Goal: Register for event/course

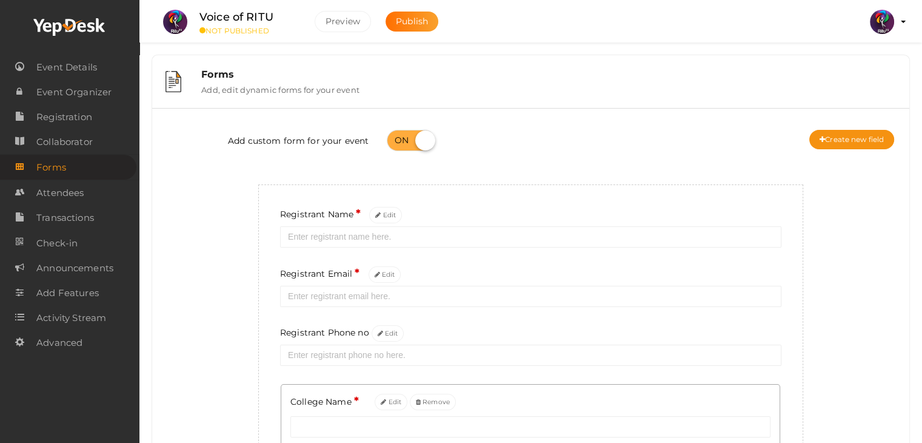
click at [890, 21] on img at bounding box center [882, 22] width 24 height 24
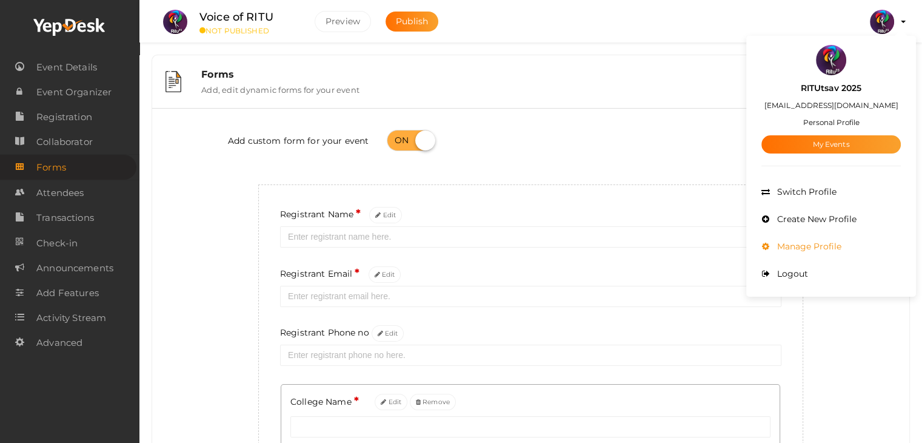
click at [824, 242] on span "Manage Profile" at bounding box center [807, 246] width 67 height 11
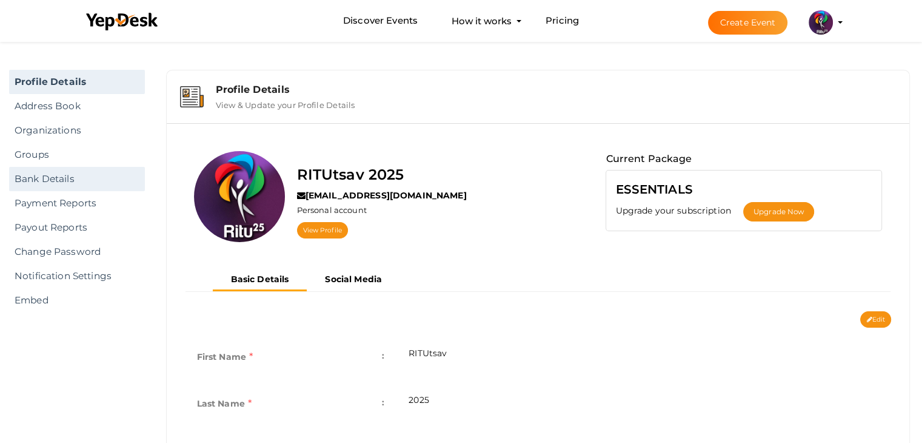
click at [63, 173] on link "Bank Details" at bounding box center [77, 179] width 136 height 24
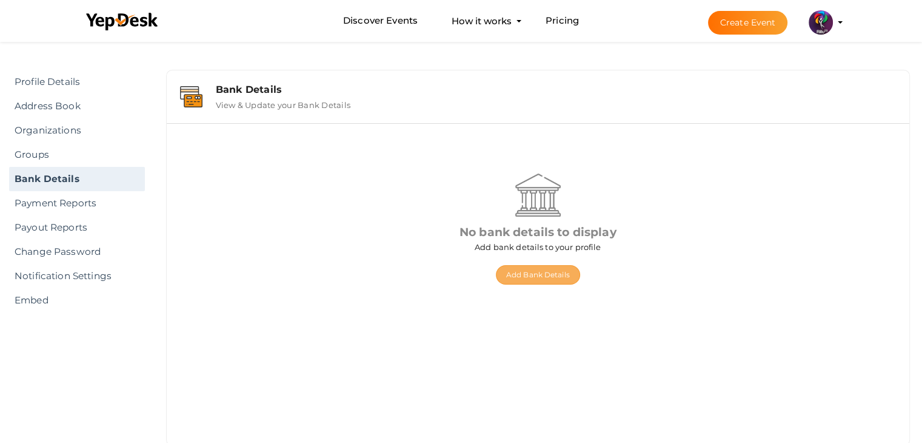
click at [552, 282] on button "Add Bank Details" at bounding box center [538, 274] width 84 height 19
select select "INR"
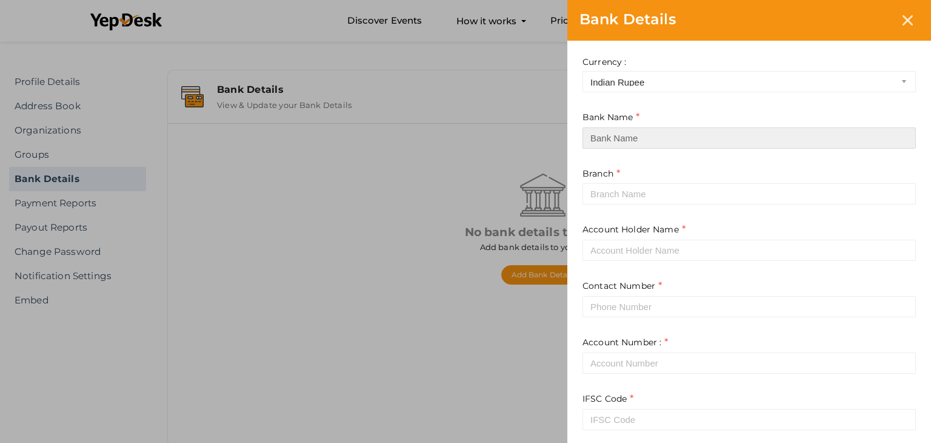
click at [679, 127] on input at bounding box center [749, 137] width 333 height 21
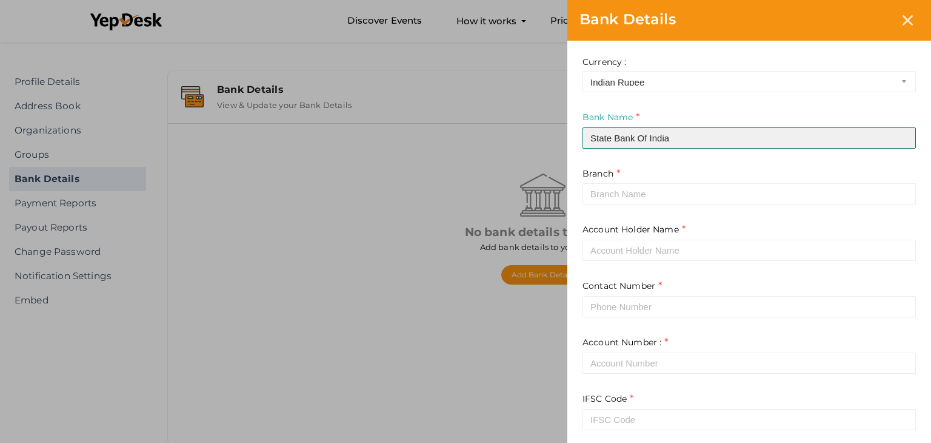
type input "State Bank Of India"
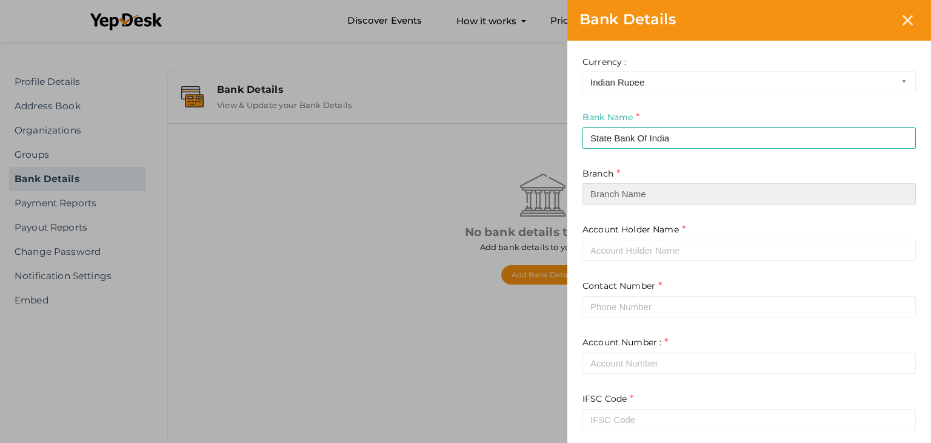
click at [655, 204] on input at bounding box center [749, 193] width 333 height 21
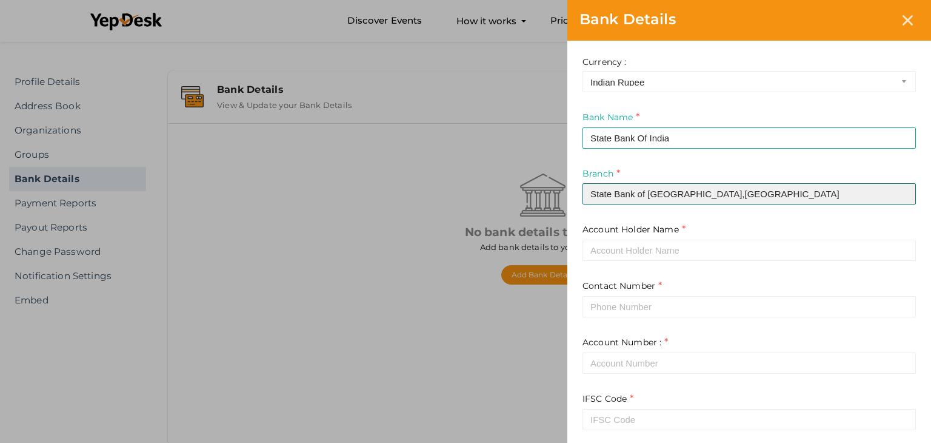
type input "State Bank of India,Pampady"
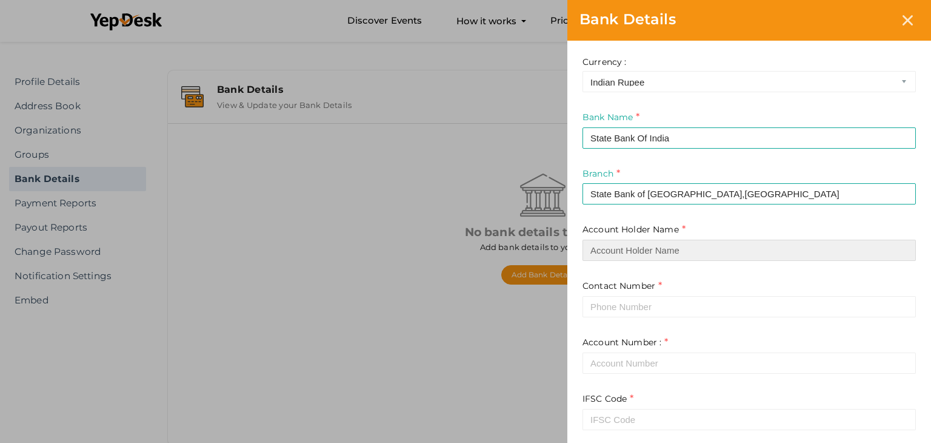
click at [644, 250] on input at bounding box center [749, 249] width 333 height 21
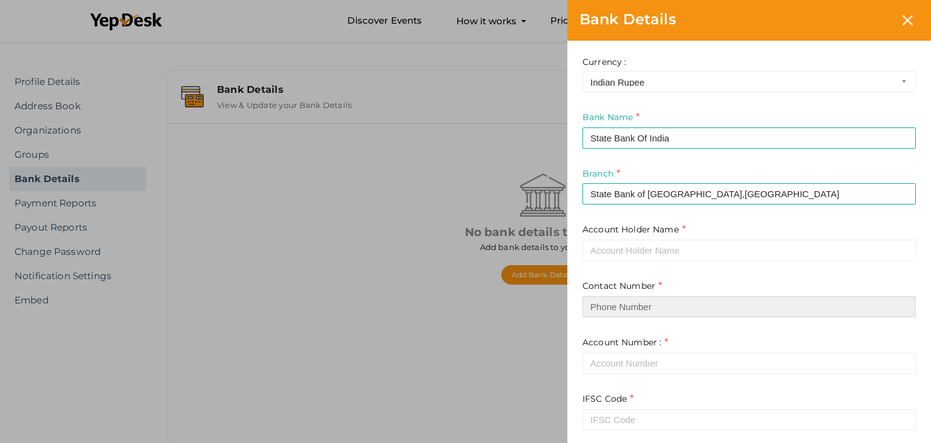
click at [623, 308] on input at bounding box center [749, 306] width 333 height 21
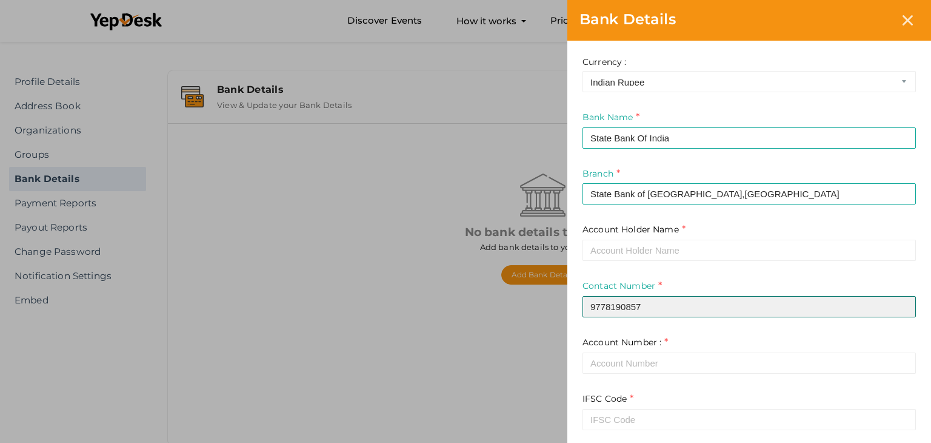
type input "9778190857"
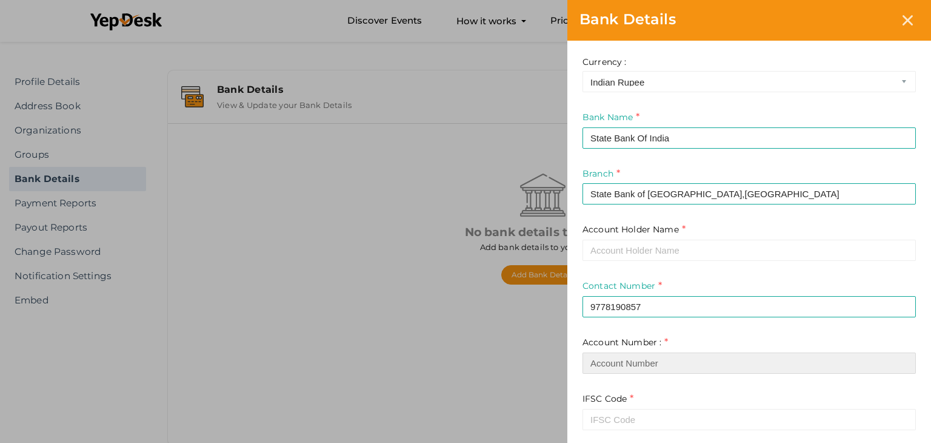
click at [615, 358] on input "text" at bounding box center [749, 362] width 333 height 21
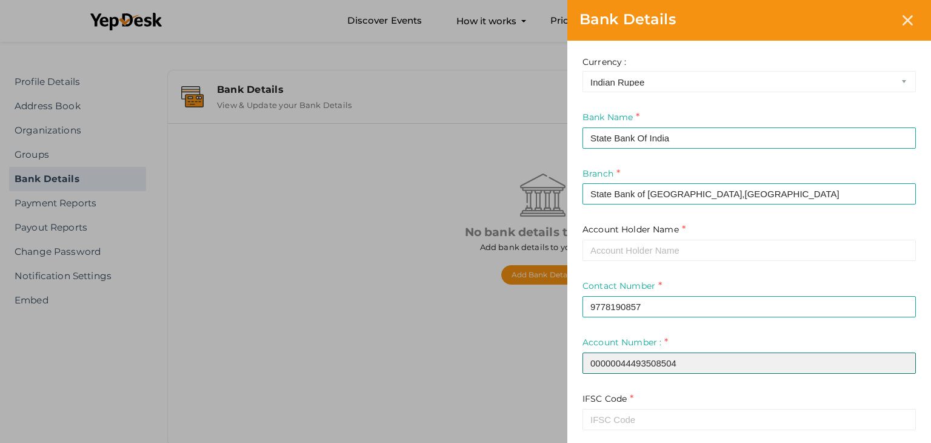
click at [623, 359] on input "00000044493508504" at bounding box center [749, 362] width 333 height 21
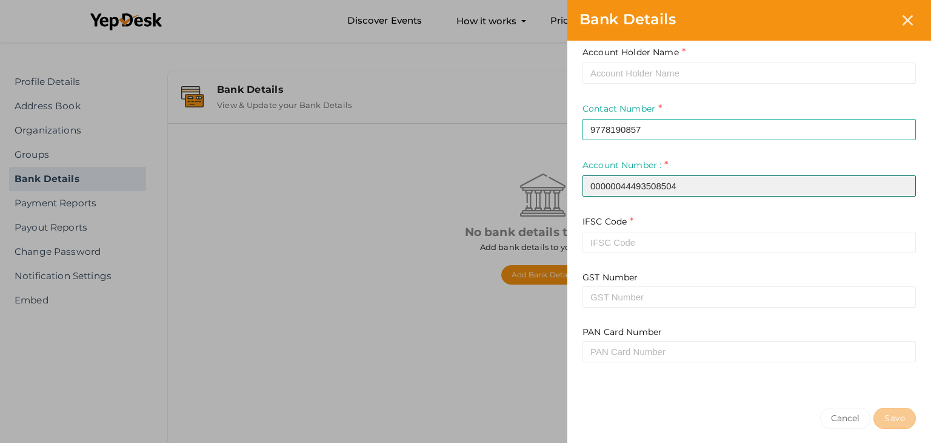
scroll to position [181, 0]
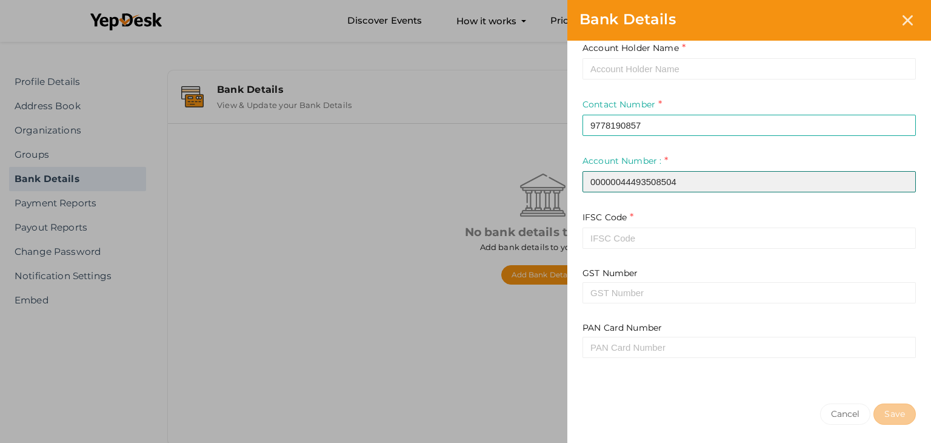
type input "00000044493508504"
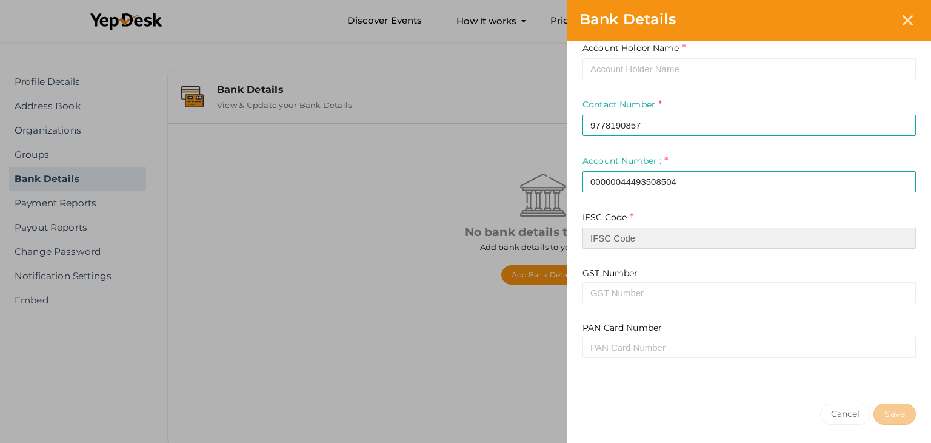
click at [612, 243] on input at bounding box center [749, 237] width 333 height 21
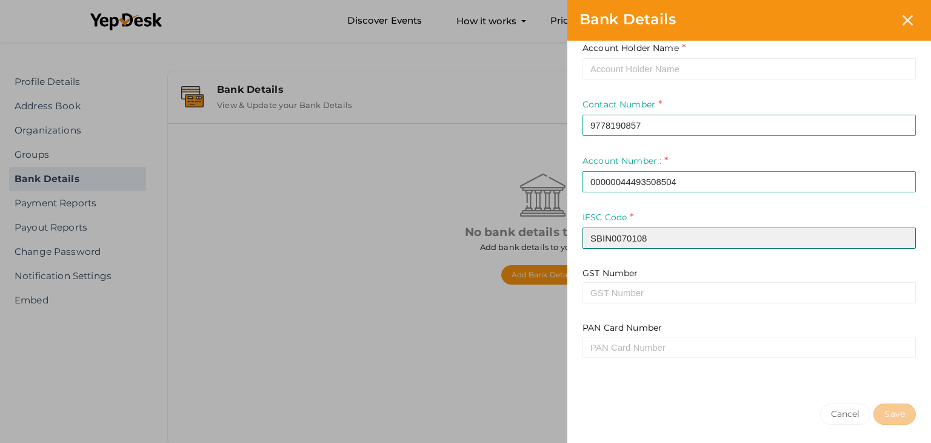
scroll to position [227, 0]
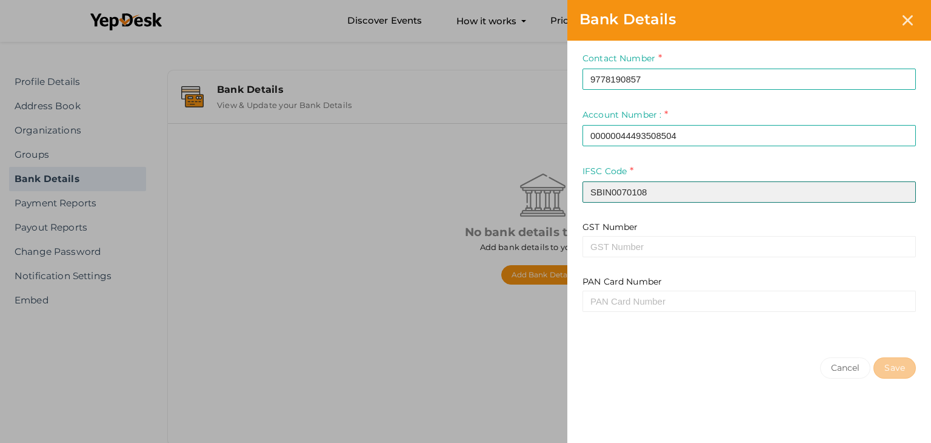
type input "SBIN0070108"
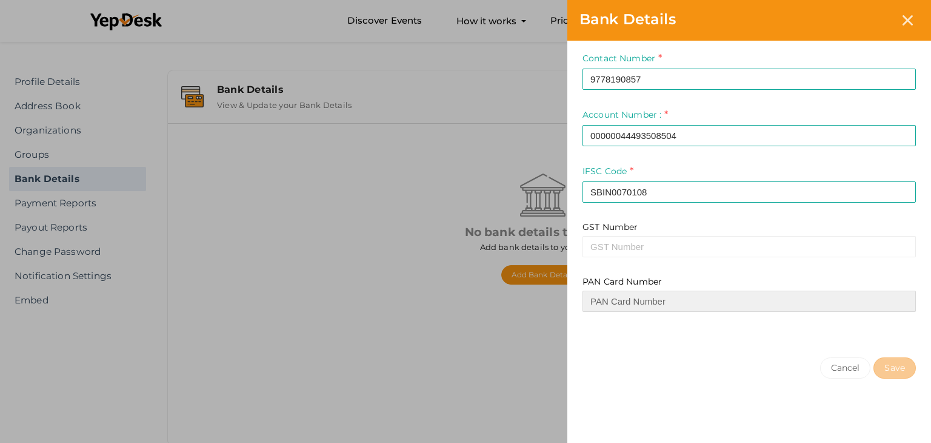
click at [626, 311] on input at bounding box center [749, 300] width 333 height 21
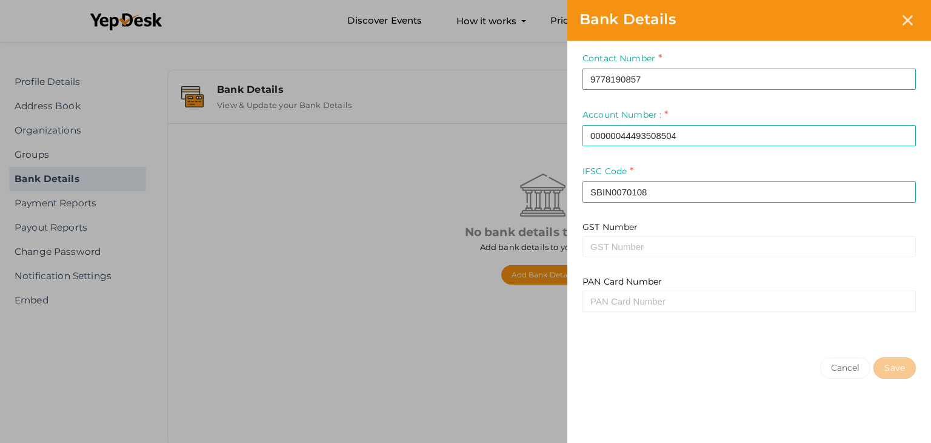
click at [817, 330] on div "Currency : US Dollar Canadian Dollar Indian Rupee Bank Name State Bank Of India…" at bounding box center [749, 79] width 364 height 532
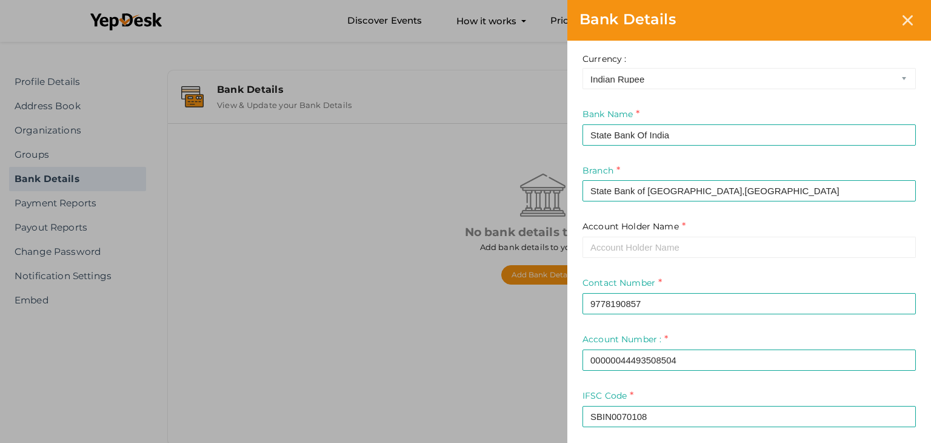
scroll to position [0, 0]
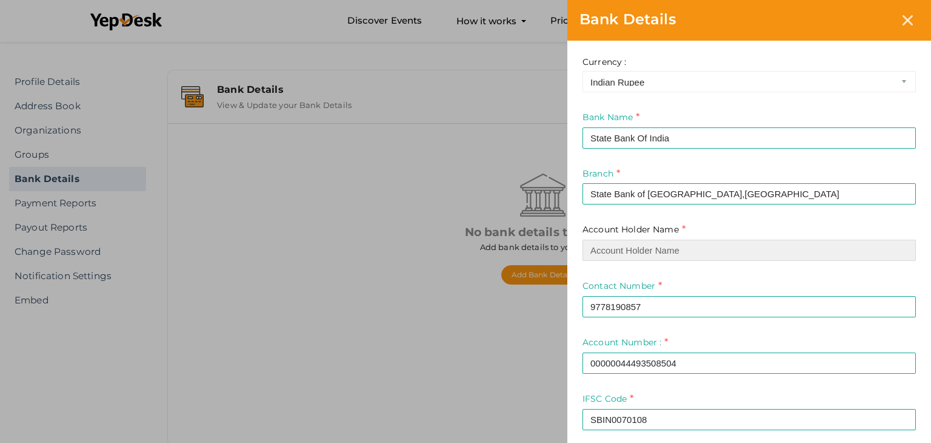
click at [778, 259] on input at bounding box center [749, 249] width 333 height 21
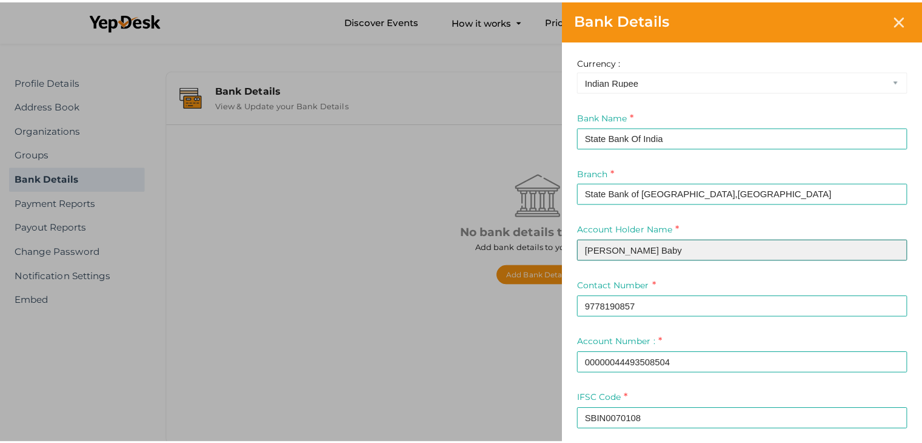
scroll to position [227, 0]
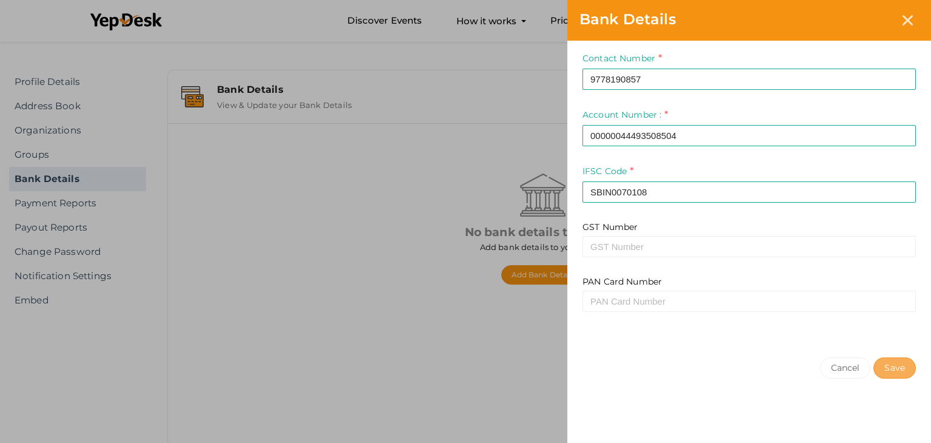
click at [895, 363] on button "Save" at bounding box center [895, 367] width 42 height 21
type input "VICTOR BABY"
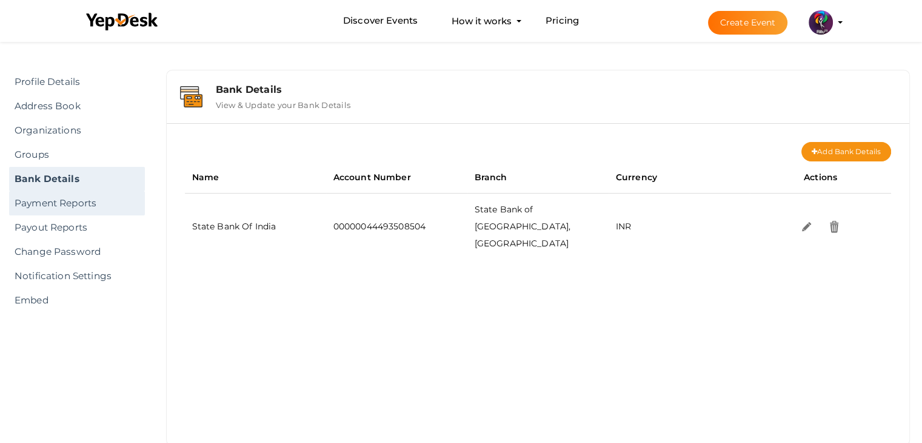
click at [87, 211] on link "Payment Reports" at bounding box center [77, 203] width 136 height 24
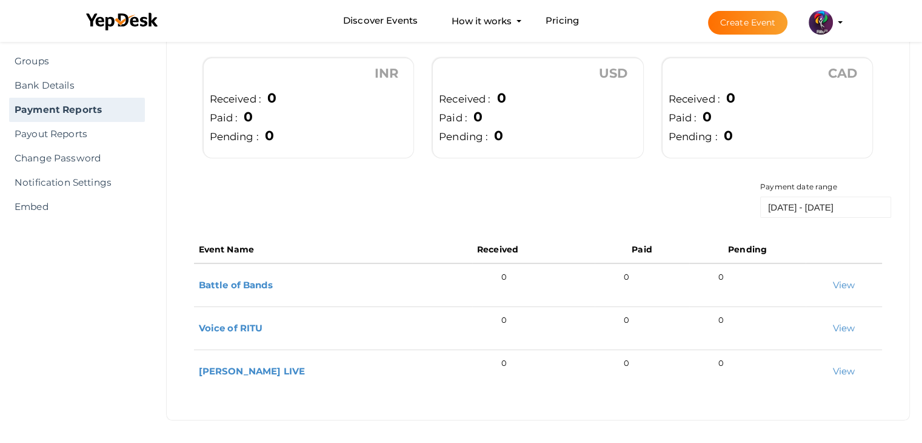
scroll to position [94, 0]
click at [64, 141] on link "Payout Reports" at bounding box center [77, 133] width 136 height 24
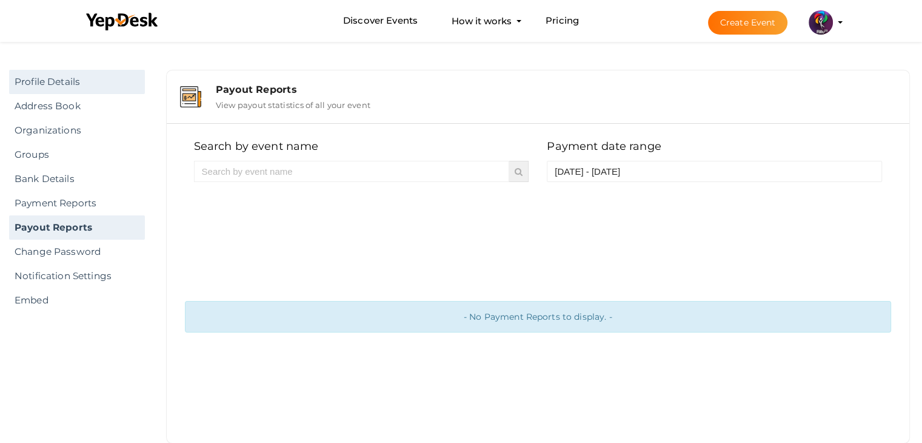
click at [75, 79] on link "Profile Details" at bounding box center [77, 82] width 136 height 24
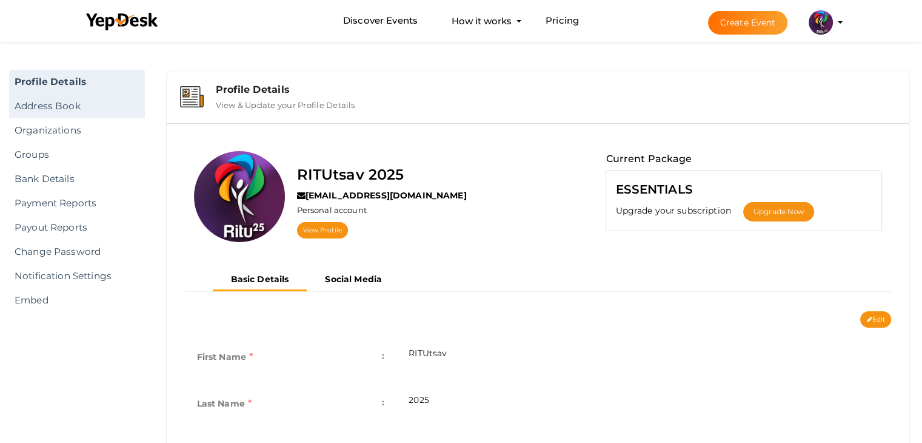
click at [48, 109] on link "Address Book" at bounding box center [77, 106] width 136 height 24
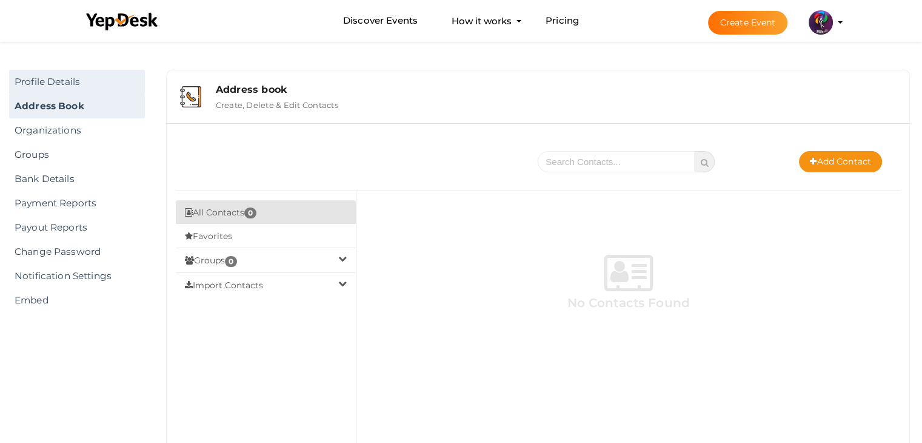
click at [59, 76] on link "Profile Details" at bounding box center [77, 82] width 136 height 24
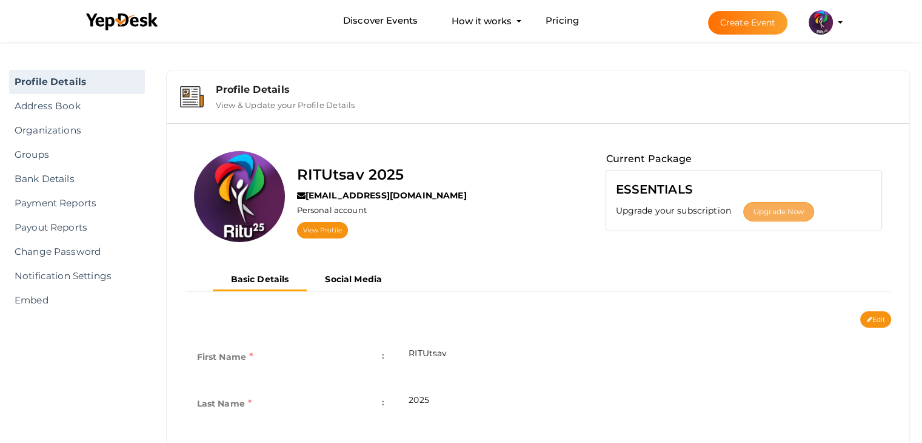
click at [796, 204] on button "Upgrade Now" at bounding box center [778, 211] width 71 height 19
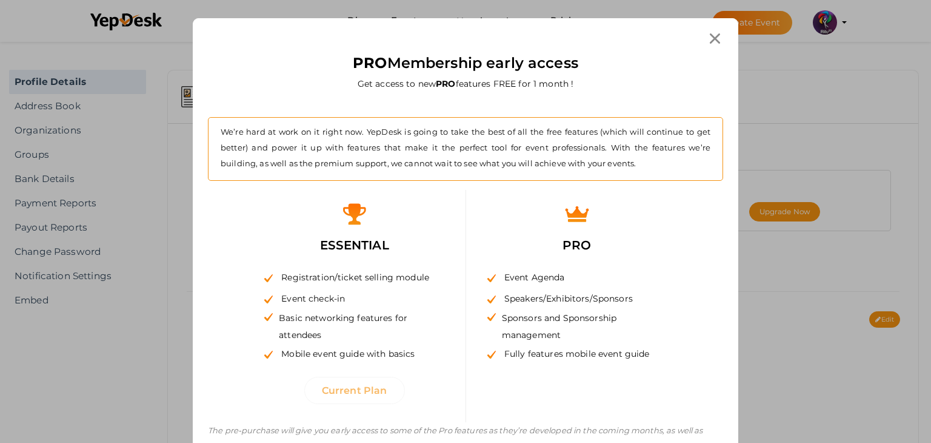
click at [712, 39] on icon at bounding box center [715, 38] width 10 height 10
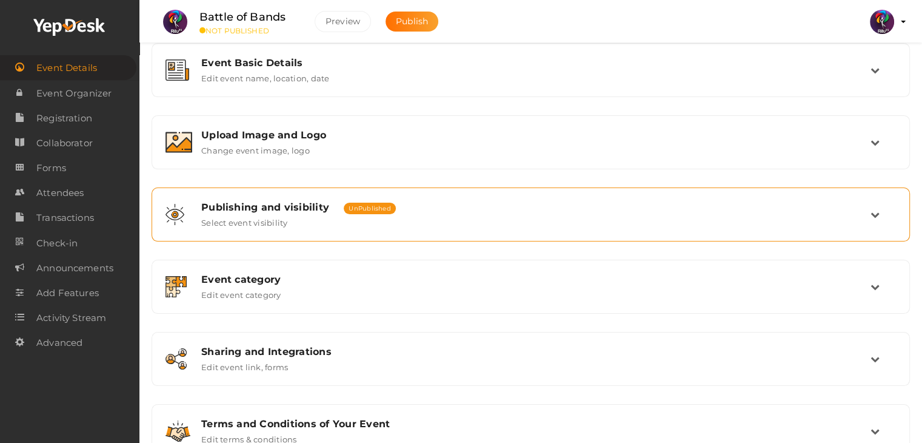
scroll to position [162, 0]
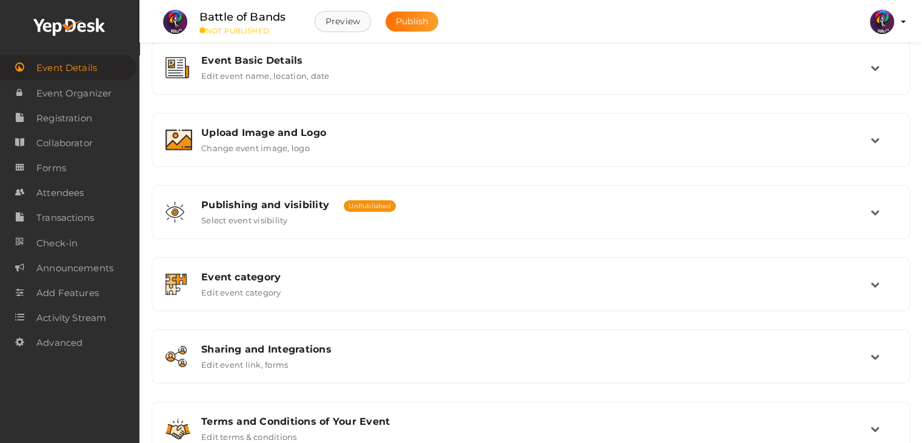
click at [347, 17] on button "Preview" at bounding box center [343, 21] width 56 height 21
click at [412, 25] on span "Publish" at bounding box center [412, 21] width 32 height 11
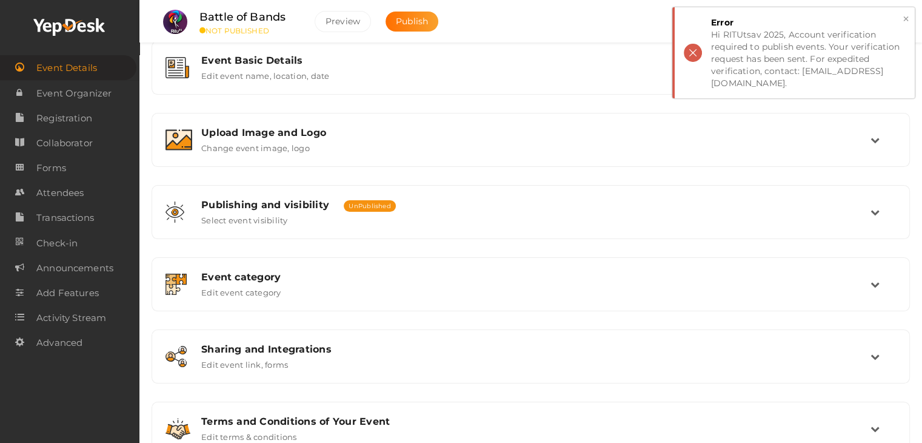
click at [906, 18] on button "×" at bounding box center [906, 19] width 8 height 14
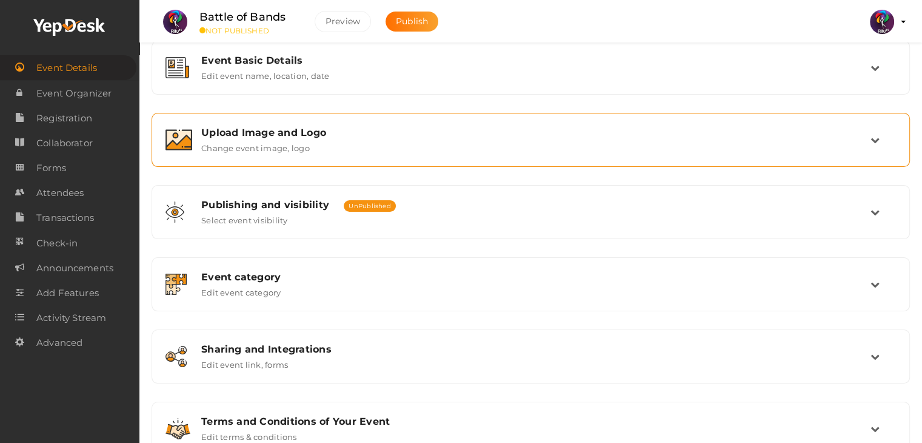
scroll to position [0, 0]
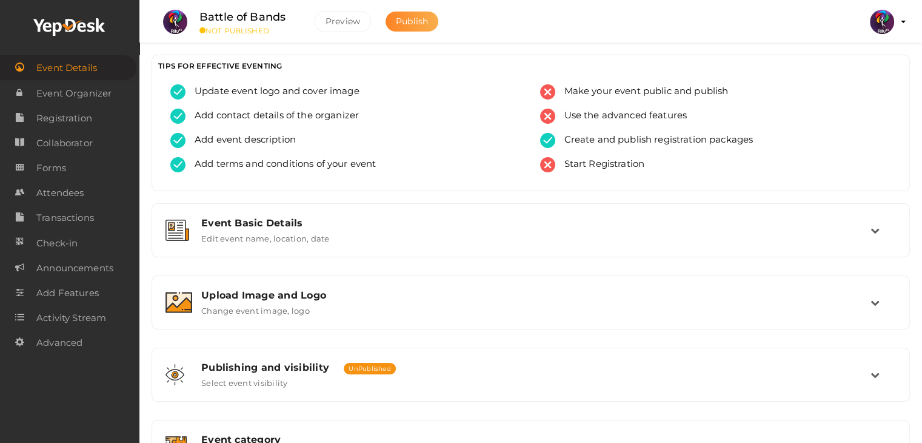
click at [412, 19] on span "Publish" at bounding box center [412, 21] width 32 height 11
click at [892, 22] on img at bounding box center [882, 22] width 24 height 24
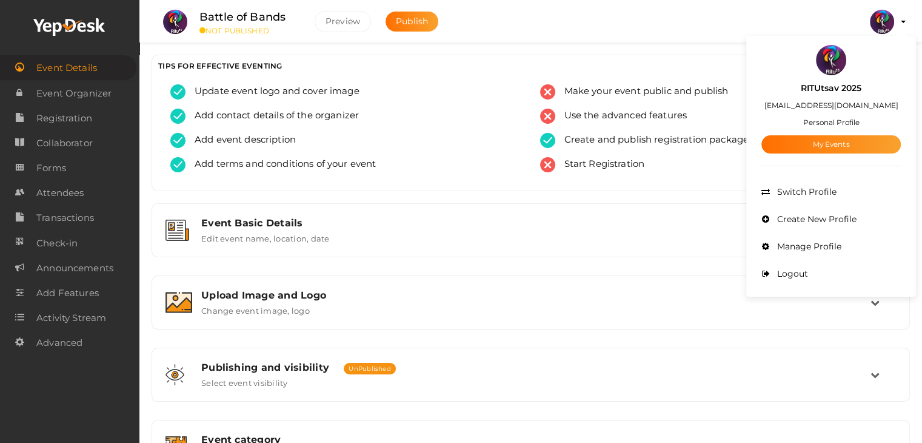
click at [914, 23] on div "Battle of Bands NOT PUBLISHED Preview Publish Preview RITUtsav 2025 ritticket@g…" at bounding box center [530, 15] width 783 height 30
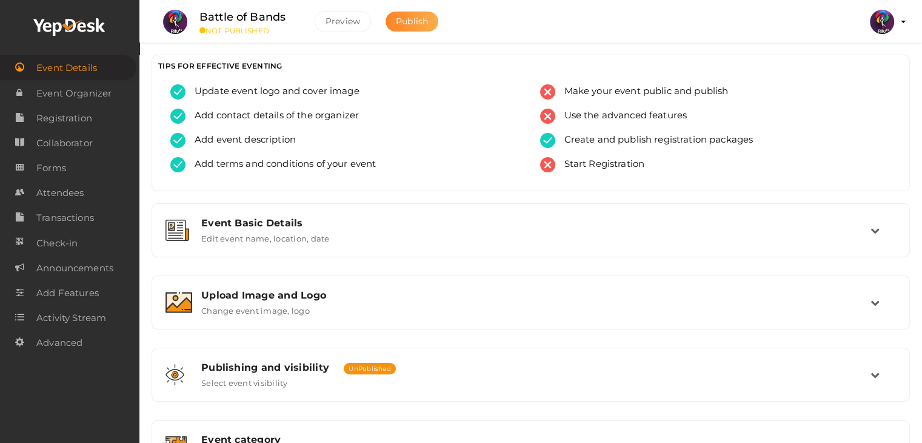
click at [424, 27] on button "Publish" at bounding box center [412, 22] width 53 height 20
click at [82, 124] on span "Registration" at bounding box center [64, 118] width 56 height 24
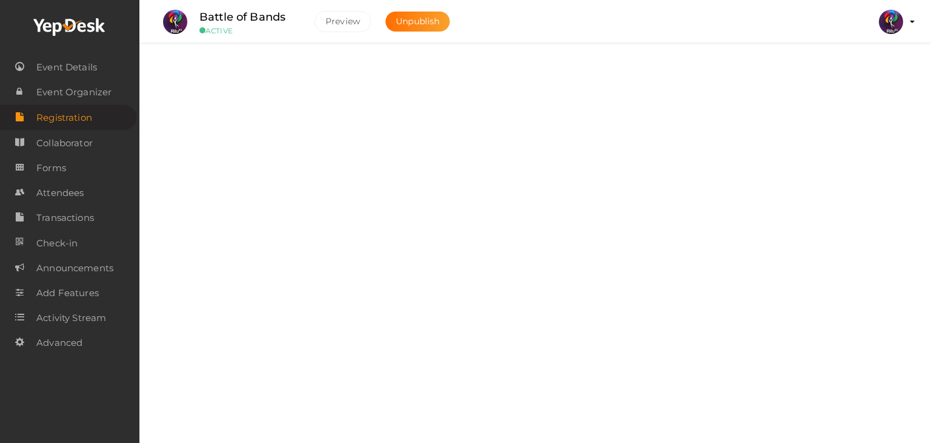
click at [438, 114] on div "Packages" at bounding box center [540, 111] width 642 height 12
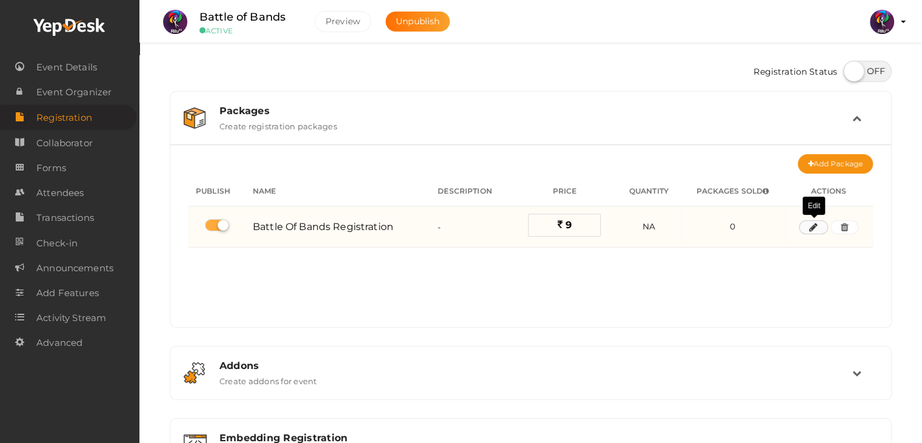
click at [812, 229] on icon "button" at bounding box center [813, 227] width 8 height 7
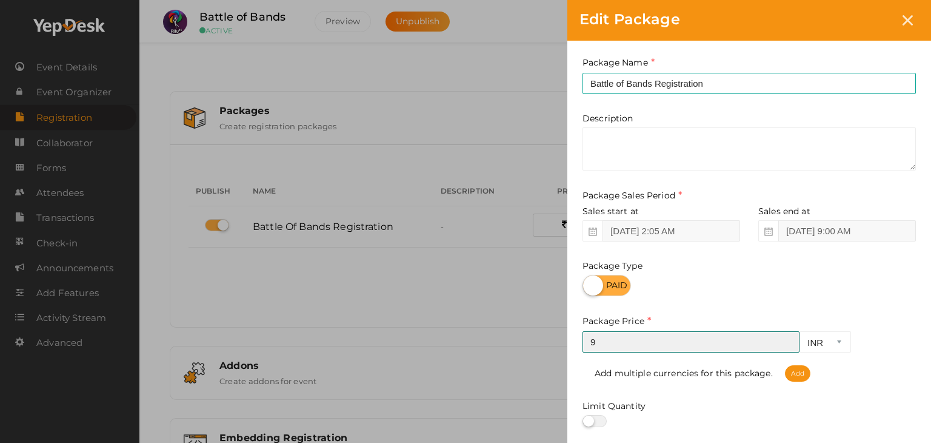
click at [616, 335] on input "9" at bounding box center [691, 341] width 217 height 21
type input "1"
click at [540, 275] on div "Edit Package Package Name Battle of Bands Registration This field is Required. …" at bounding box center [465, 221] width 931 height 443
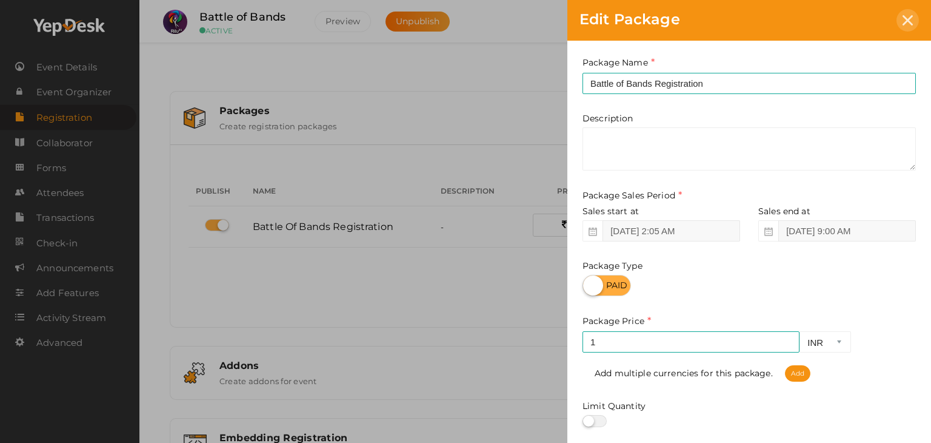
click at [912, 27] on div at bounding box center [908, 20] width 22 height 22
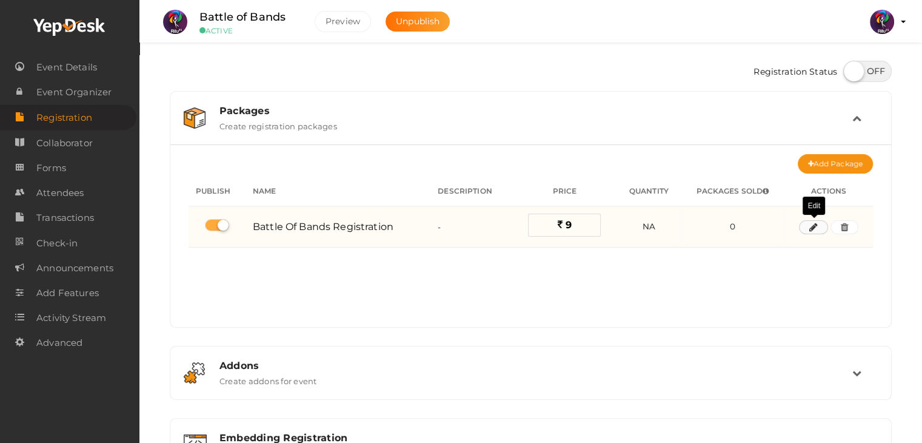
click at [813, 224] on icon "button" at bounding box center [813, 227] width 8 height 7
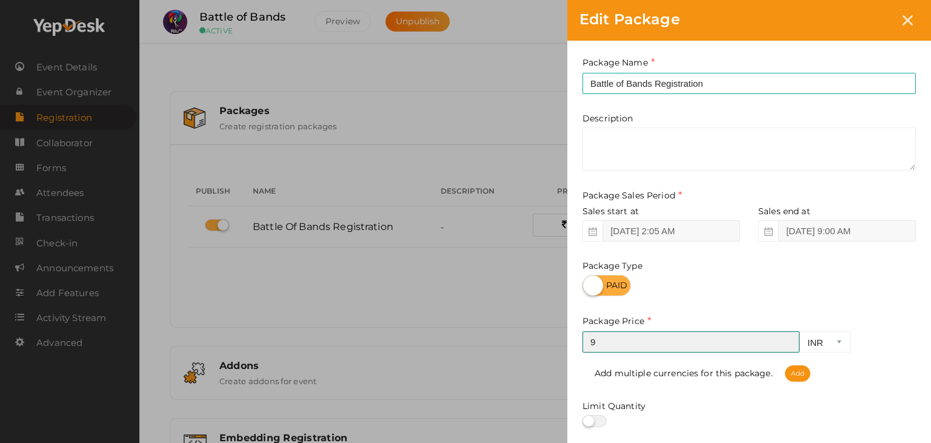
click at [636, 338] on input "9" at bounding box center [691, 341] width 217 height 21
type input "1"
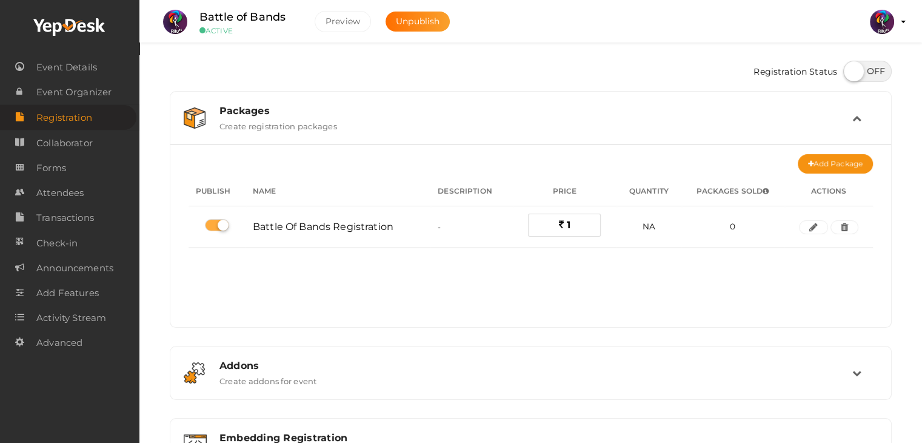
click at [854, 73] on label at bounding box center [867, 71] width 48 height 21
click at [851, 71] on input "checkbox" at bounding box center [847, 67] width 8 height 8
drag, startPoint x: 893, startPoint y: 71, endPoint x: 881, endPoint y: 71, distance: 11.5
click at [881, 71] on div "Registration Status Packages Create registration packages Add Package No packag…" at bounding box center [531, 324] width 740 height 538
click at [881, 71] on label at bounding box center [867, 71] width 48 height 21
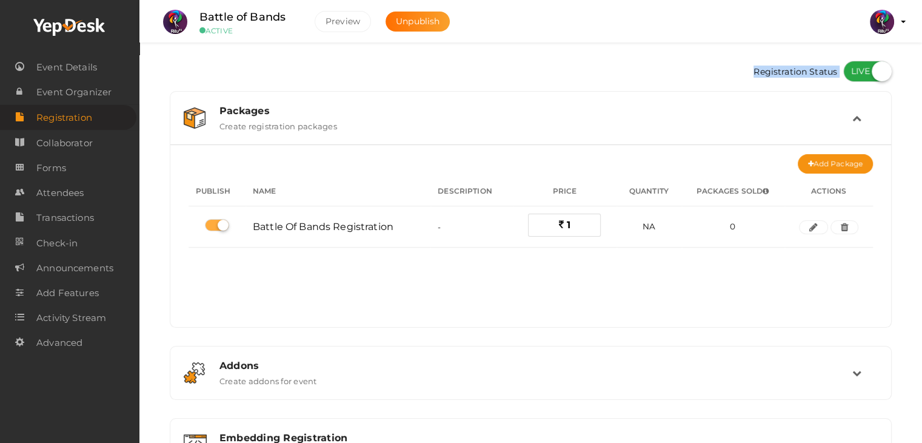
click at [851, 71] on input "checkbox" at bounding box center [847, 67] width 8 height 8
checkbox input "false"
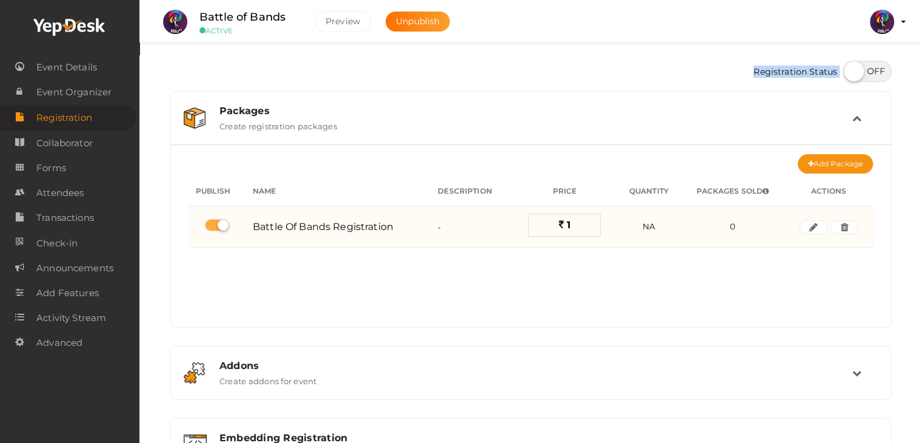
click at [227, 224] on label at bounding box center [217, 225] width 24 height 12
click at [213, 224] on input "checkbox" at bounding box center [209, 225] width 8 height 8
checkbox input "false"
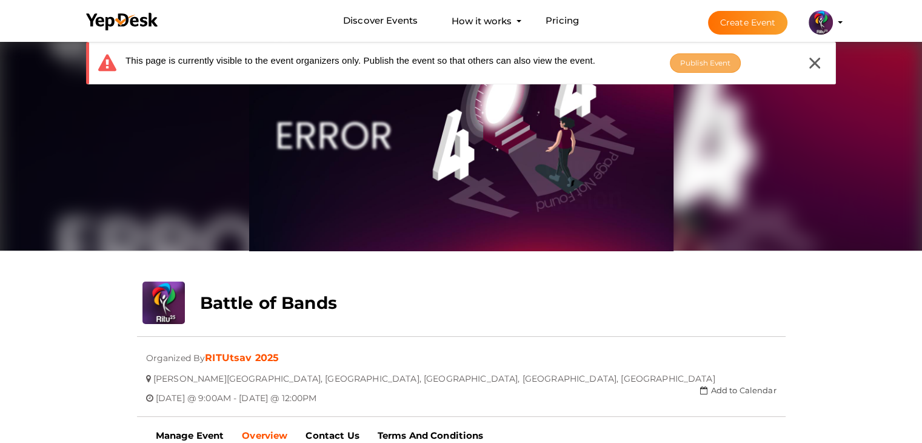
click at [696, 55] on button "Publish Event" at bounding box center [706, 62] width 72 height 19
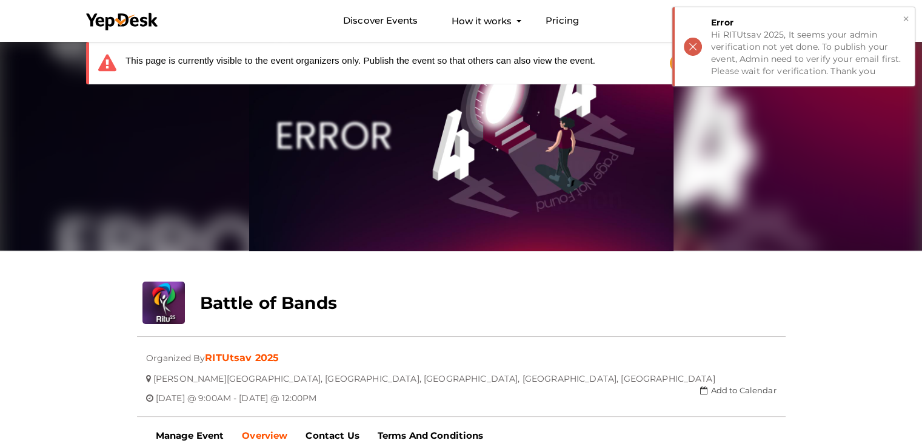
click at [905, 14] on button "×" at bounding box center [906, 19] width 8 height 14
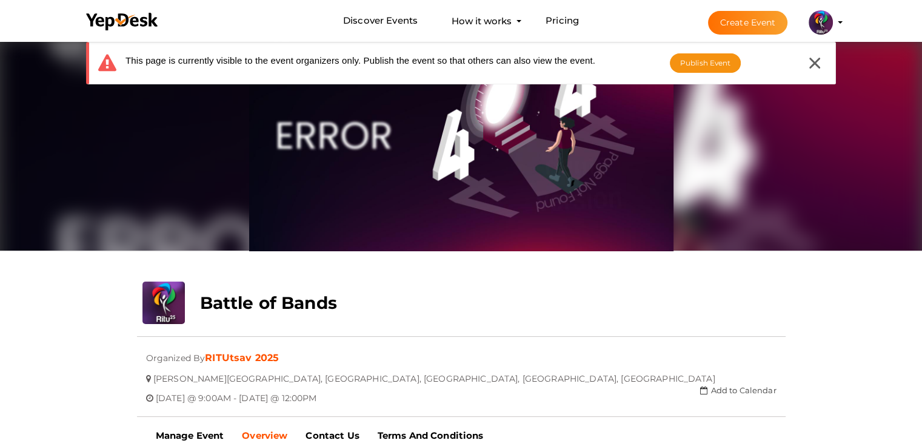
click at [827, 21] on img at bounding box center [821, 22] width 24 height 24
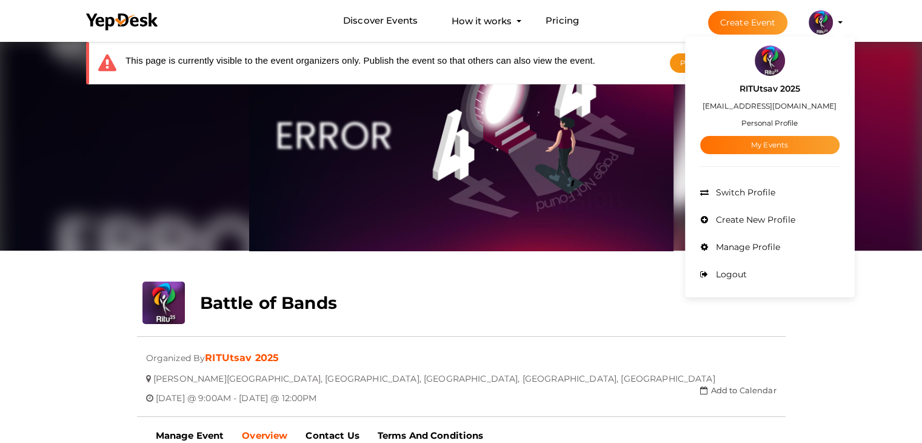
click at [827, 21] on img at bounding box center [821, 22] width 24 height 24
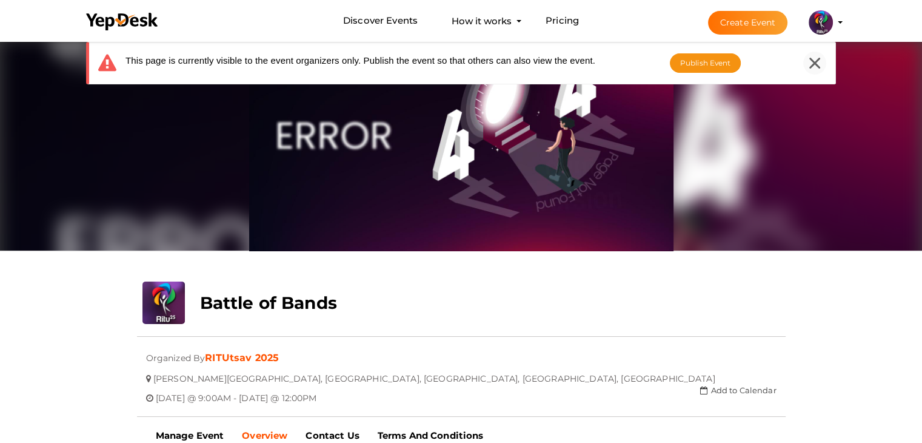
click at [823, 67] on div at bounding box center [814, 63] width 23 height 23
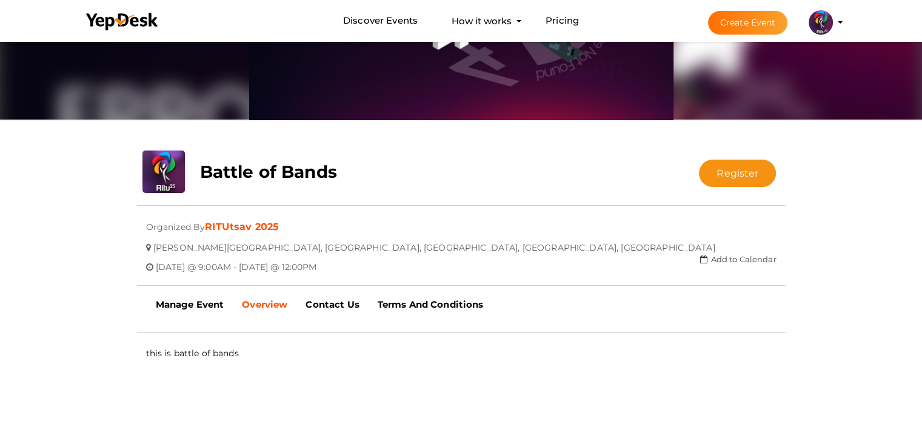
scroll to position [128, 0]
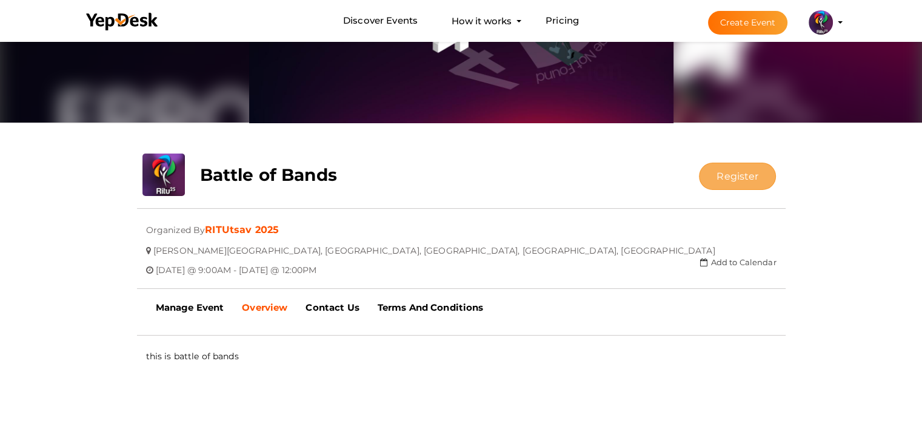
click at [740, 173] on button "Register" at bounding box center [737, 175] width 77 height 27
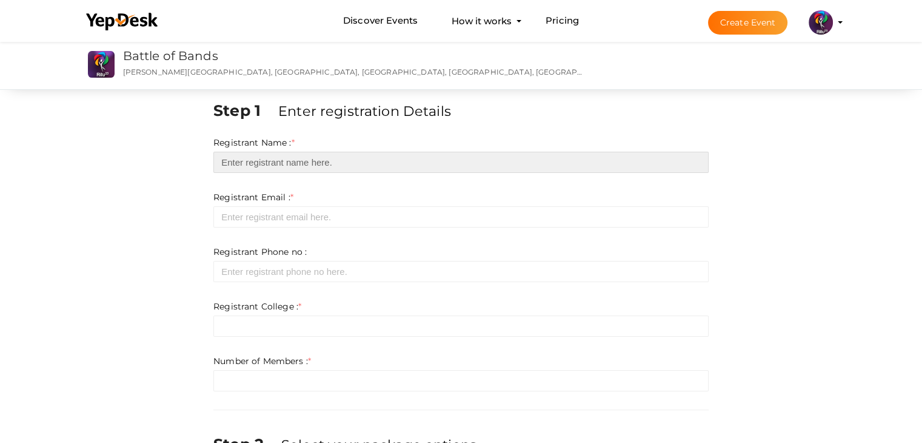
click at [303, 159] on input "text" at bounding box center [460, 162] width 495 height 21
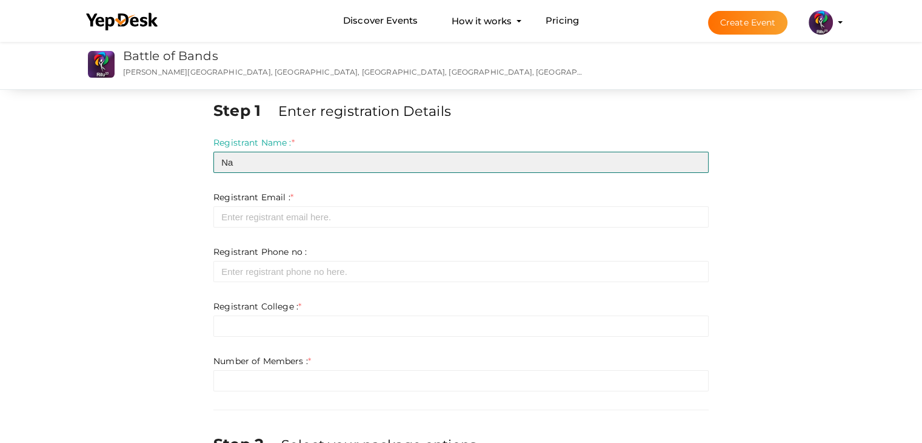
type input "N"
type input "Dummy"
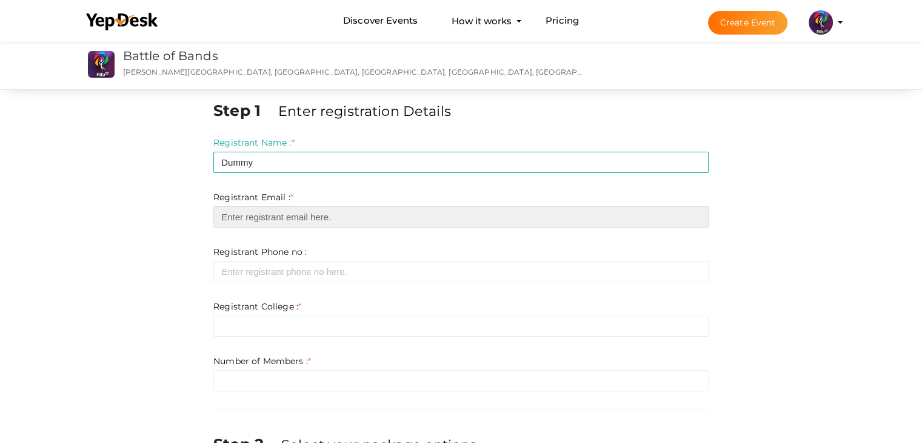
click at [309, 221] on input "email" at bounding box center [460, 216] width 495 height 21
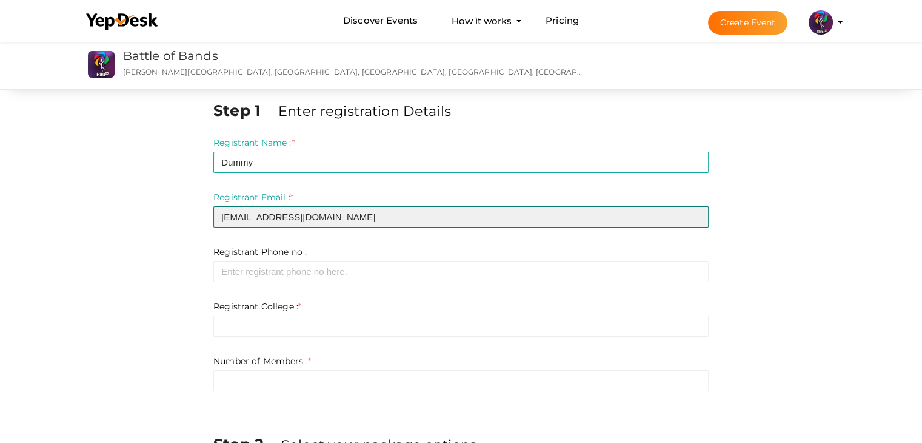
type input "prabhavnaraynan74@gmail.com"
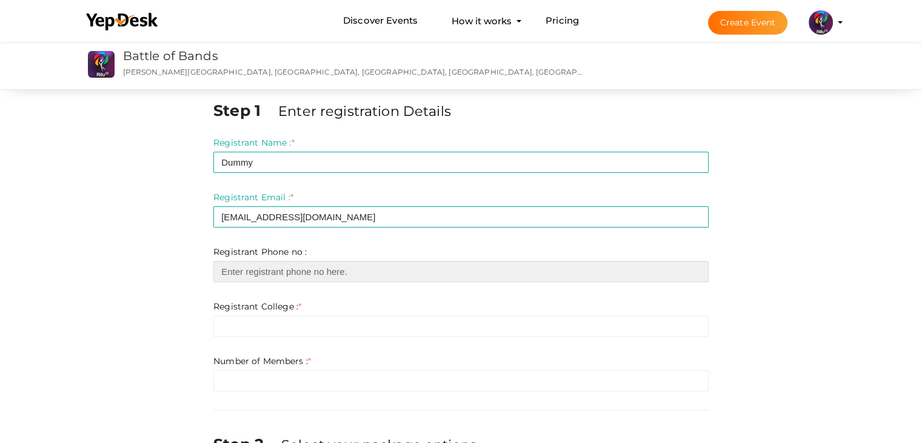
click at [311, 275] on input "number" at bounding box center [460, 271] width 495 height 21
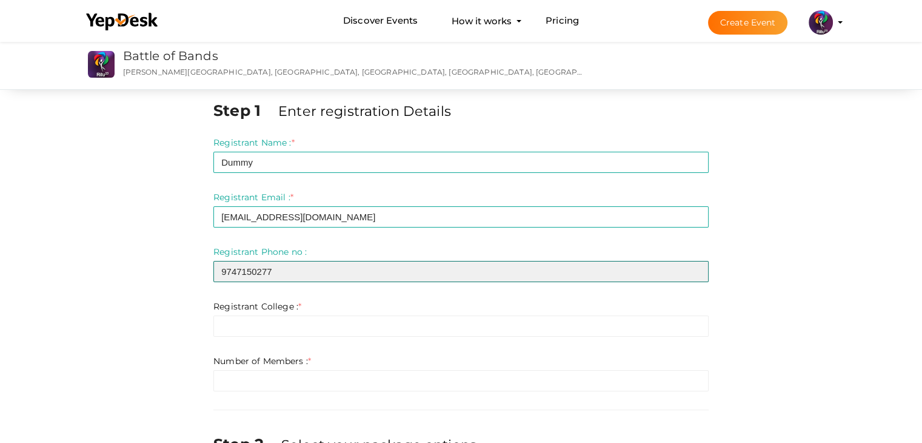
type input "9747150277"
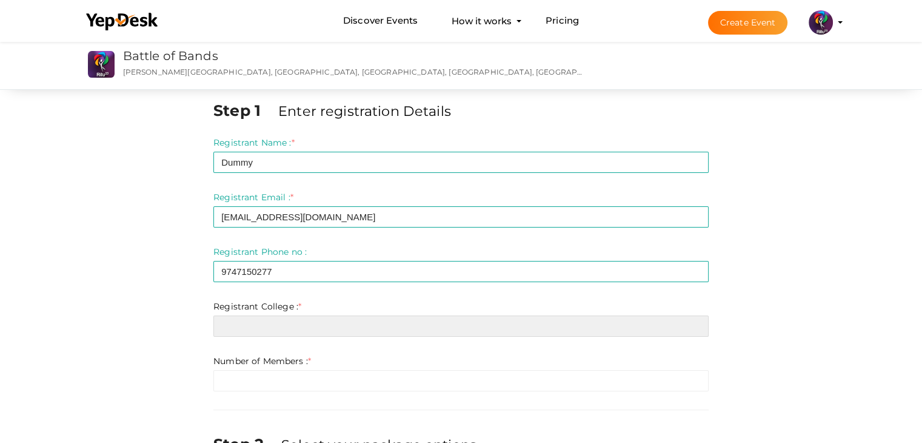
click at [303, 326] on input "text" at bounding box center [460, 325] width 495 height 21
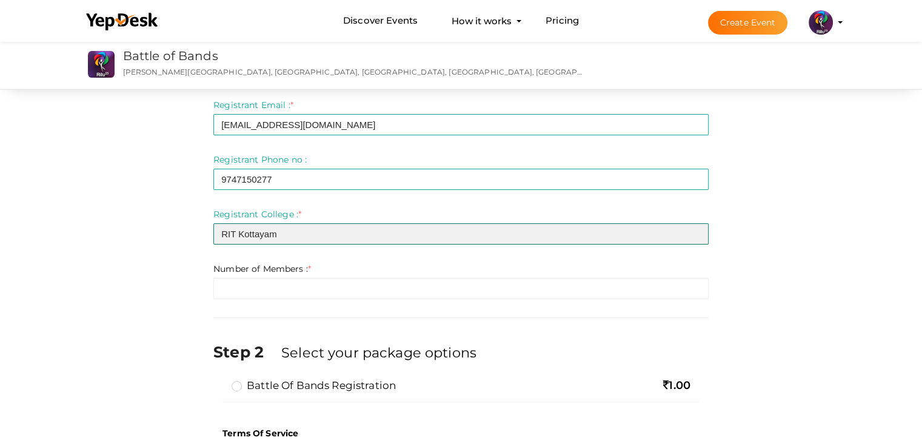
scroll to position [94, 0]
type input "RIT Kottayam"
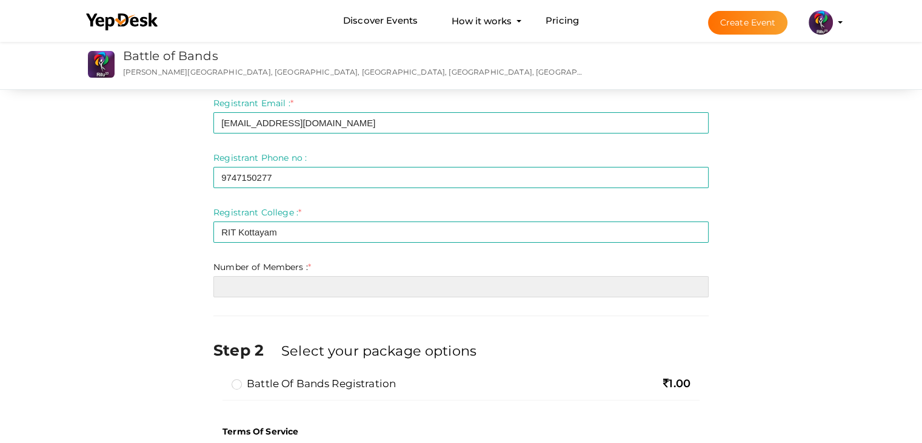
click at [330, 291] on input "number" at bounding box center [460, 286] width 495 height 21
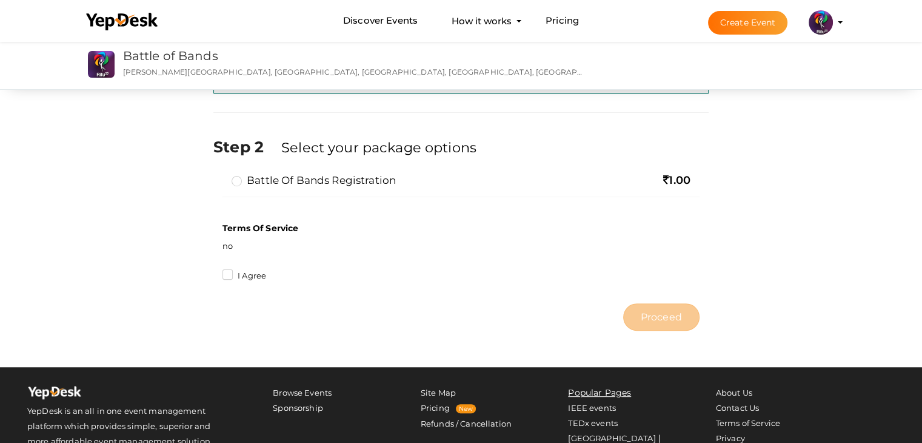
scroll to position [312, 0]
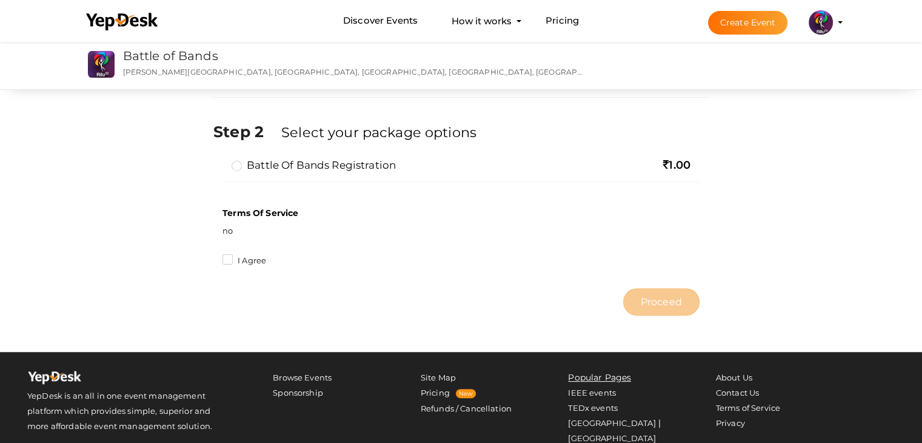
type input "4"
click at [272, 164] on label "Battle of Bands Registration" at bounding box center [314, 165] width 164 height 15
click at [219, 160] on input "Battle of Bands Registration" at bounding box center [219, 160] width 0 height 0
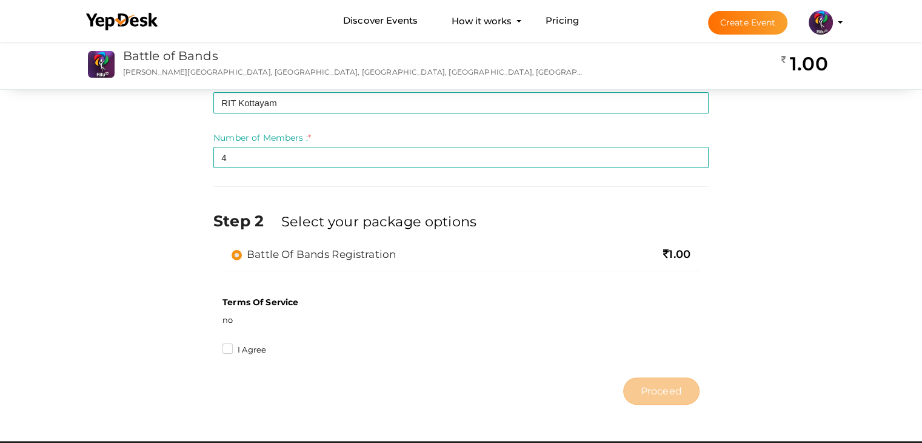
scroll to position [222, 0]
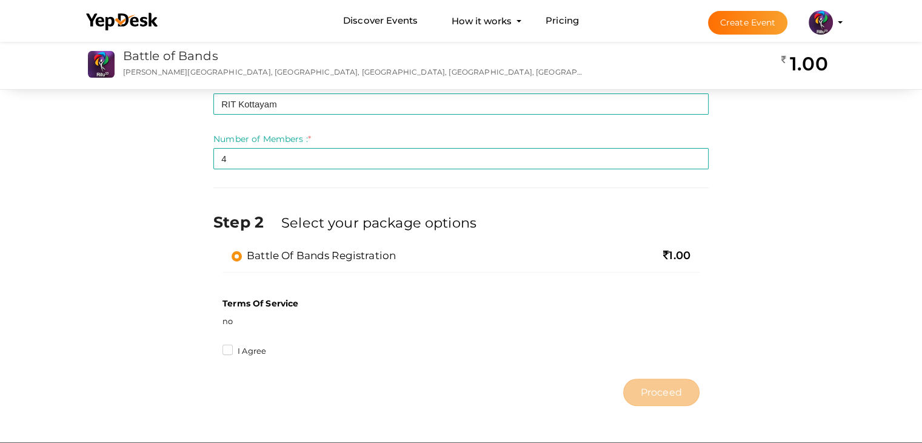
click at [239, 347] on label "I Agree" at bounding box center [244, 351] width 44 height 12
click at [210, 347] on input "I Agree" at bounding box center [210, 347] width 0 height 0
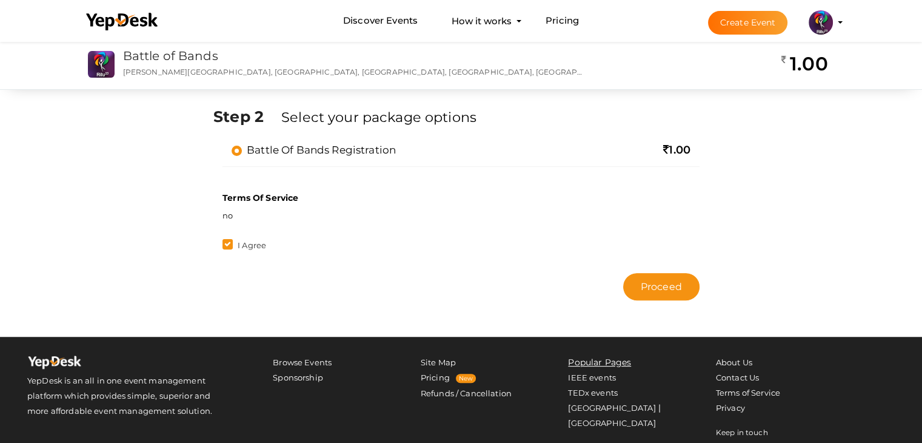
scroll to position [337, 0]
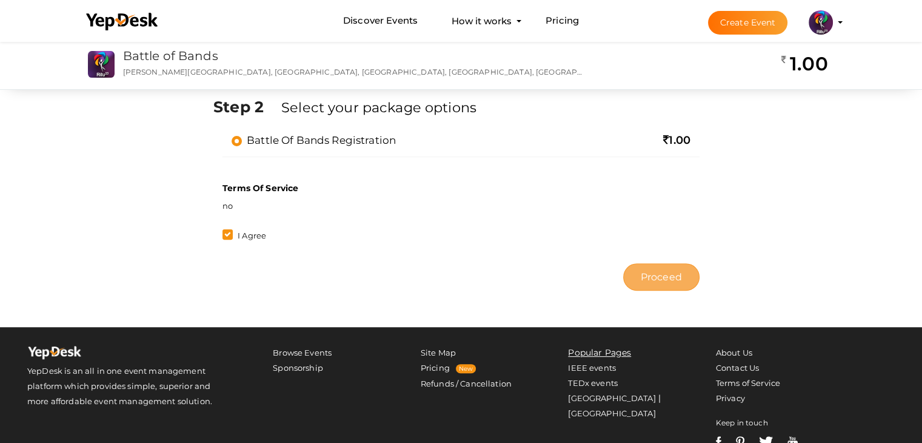
click at [674, 272] on span "Proceed" at bounding box center [661, 277] width 41 height 14
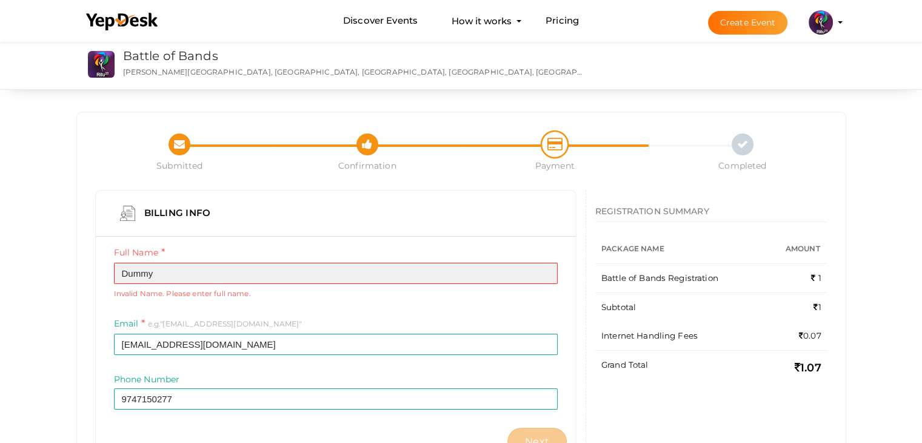
click at [285, 279] on input "Dummy" at bounding box center [336, 272] width 444 height 21
type input "D"
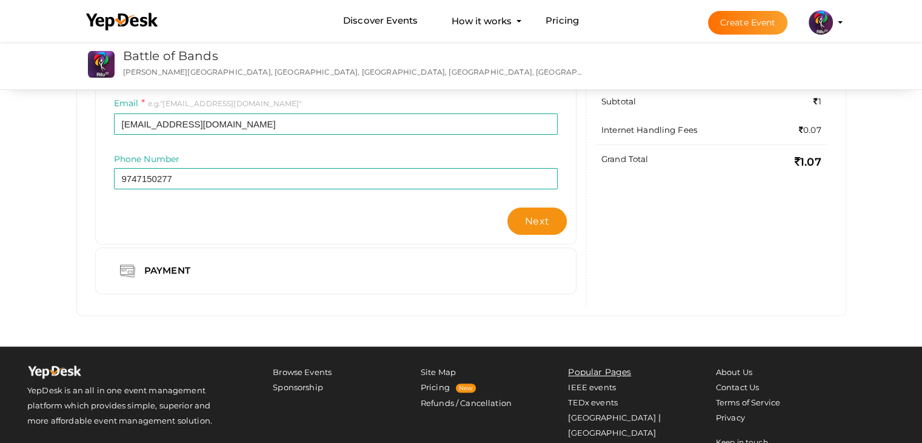
scroll to position [206, 0]
type input "prabhu naraynan"
click at [538, 224] on span "Next" at bounding box center [537, 221] width 24 height 12
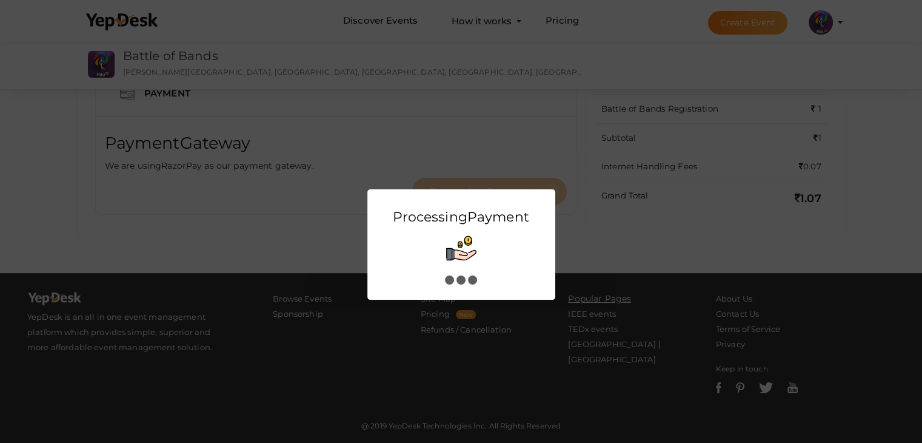
scroll to position [0, 0]
